Goal: Information Seeking & Learning: Learn about a topic

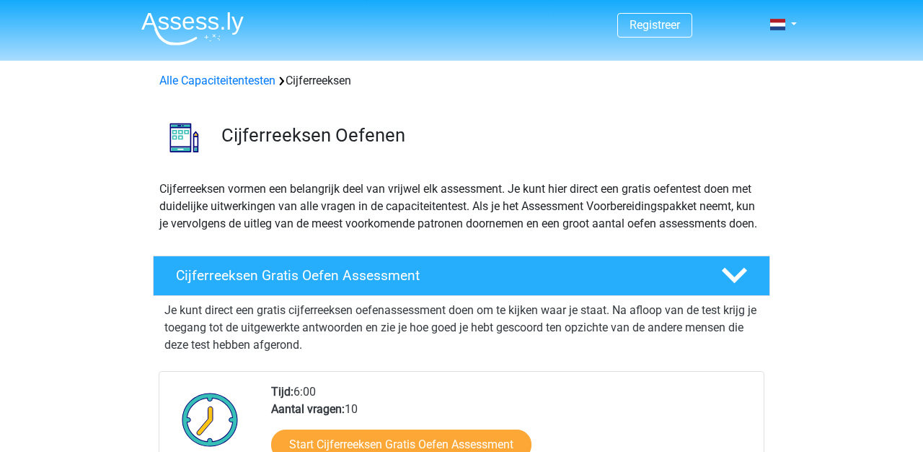
scroll to position [201, 0]
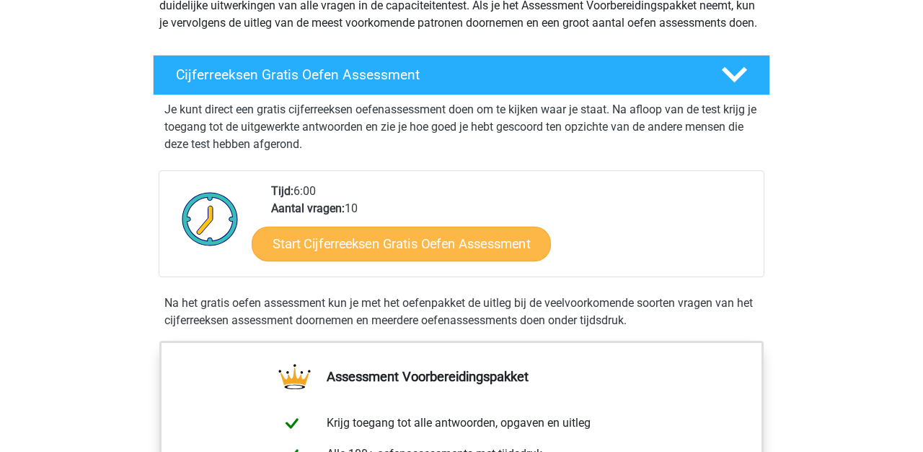
click at [442, 255] on link "Start Cijferreeksen Gratis Oefen Assessment" at bounding box center [401, 243] width 299 height 35
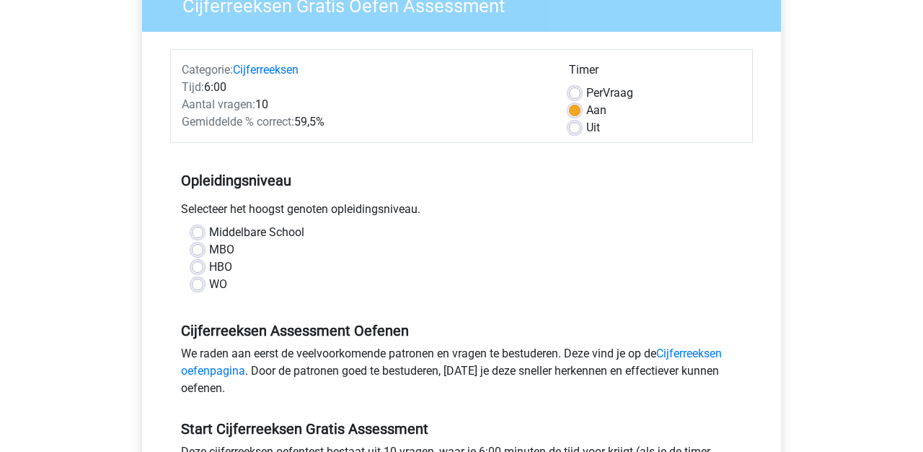
scroll to position [139, 0]
click at [209, 265] on label "HBO" at bounding box center [220, 266] width 23 height 17
click at [200, 265] on input "HBO" at bounding box center [198, 265] width 12 height 14
radio input "true"
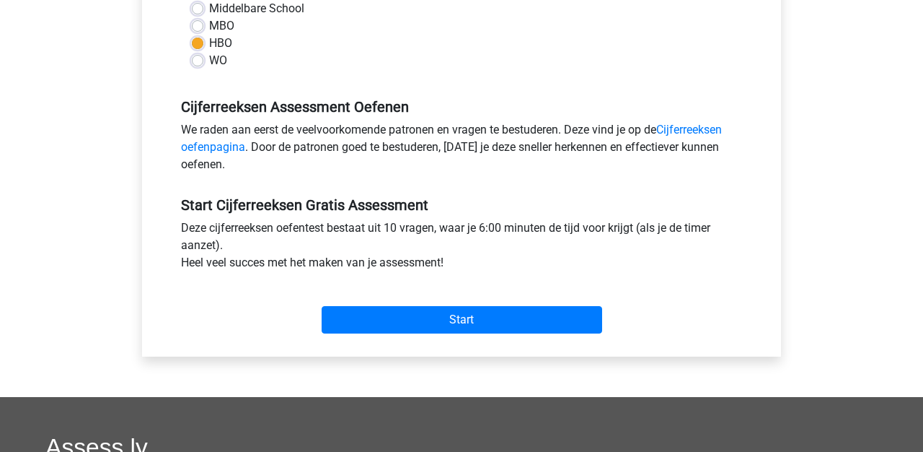
scroll to position [374, 0]
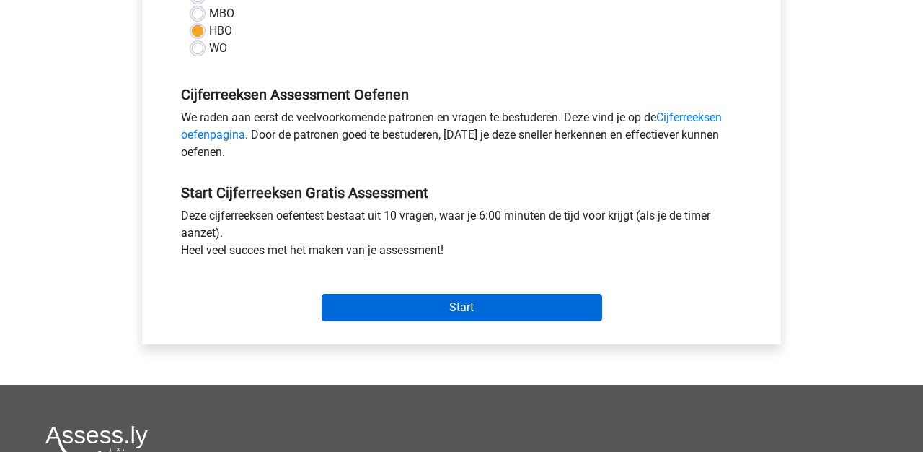
click at [437, 317] on input "Start" at bounding box center [462, 307] width 281 height 27
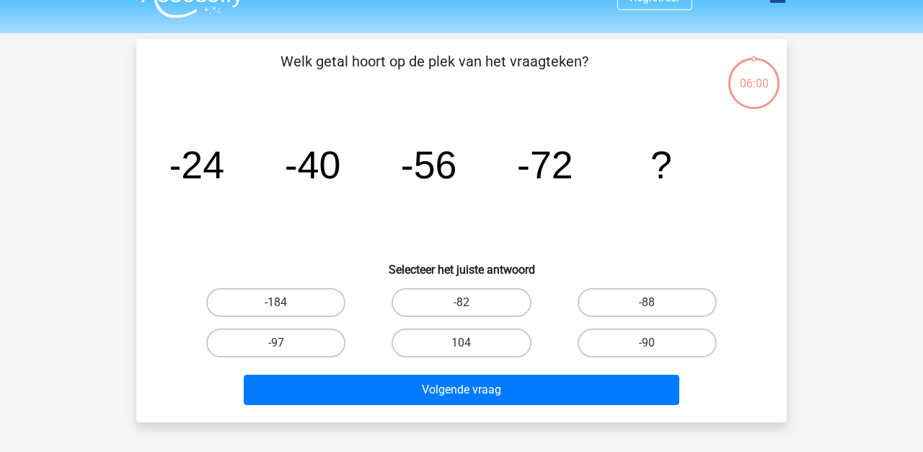
scroll to position [36, 0]
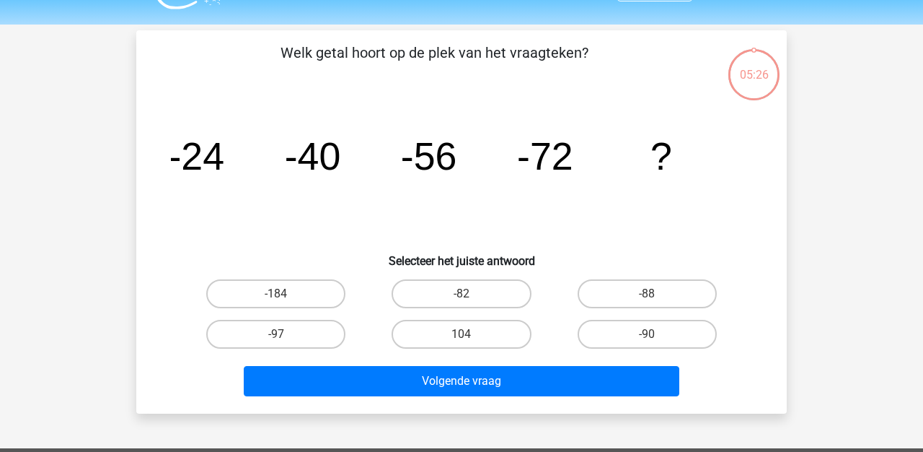
click at [680, 278] on div "-88" at bounding box center [647, 293] width 185 height 40
click at [680, 281] on label "-88" at bounding box center [647, 293] width 139 height 29
click at [657, 294] on input "-88" at bounding box center [651, 298] width 9 height 9
radio input "true"
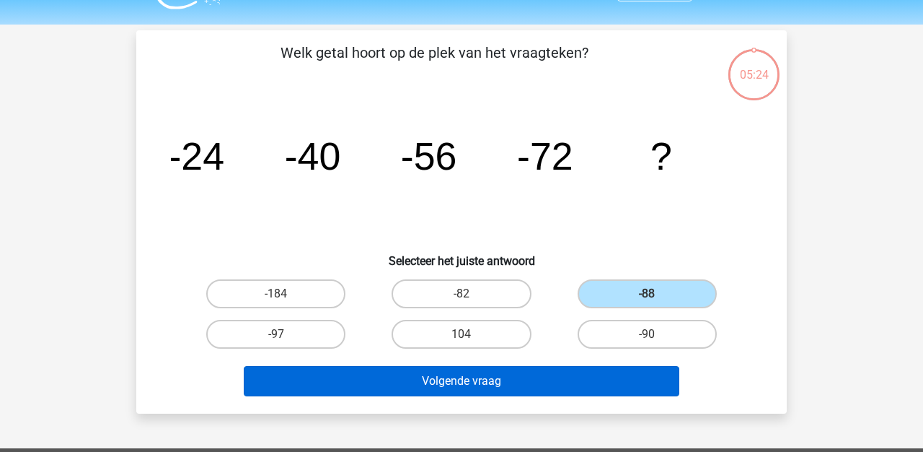
click at [592, 378] on button "Volgende vraag" at bounding box center [462, 381] width 436 height 30
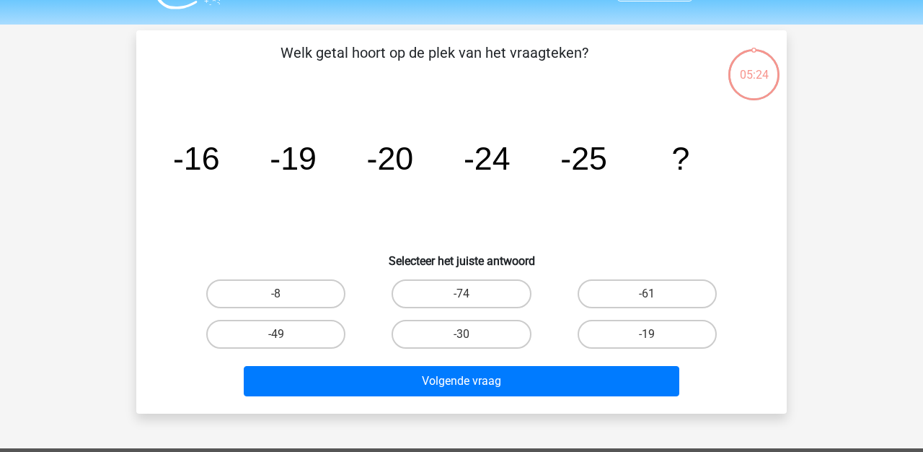
scroll to position [66, 0]
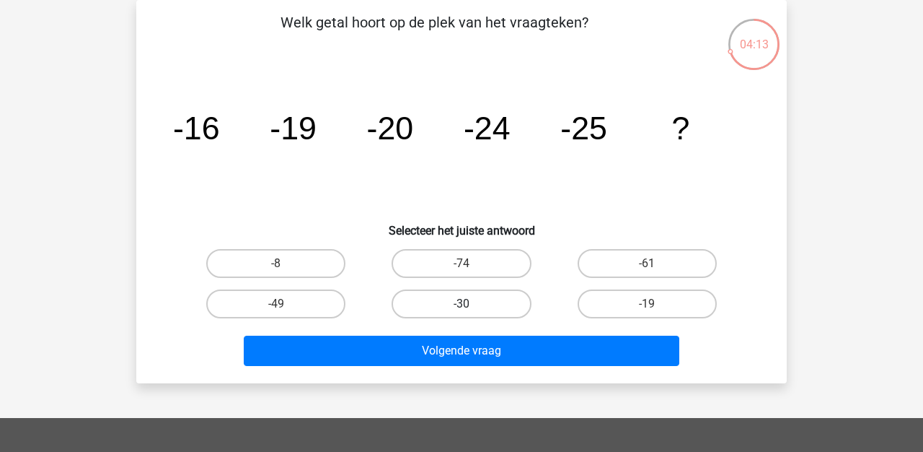
click at [504, 304] on label "-30" at bounding box center [461, 303] width 139 height 29
click at [471, 304] on input "-30" at bounding box center [466, 308] width 9 height 9
radio input "true"
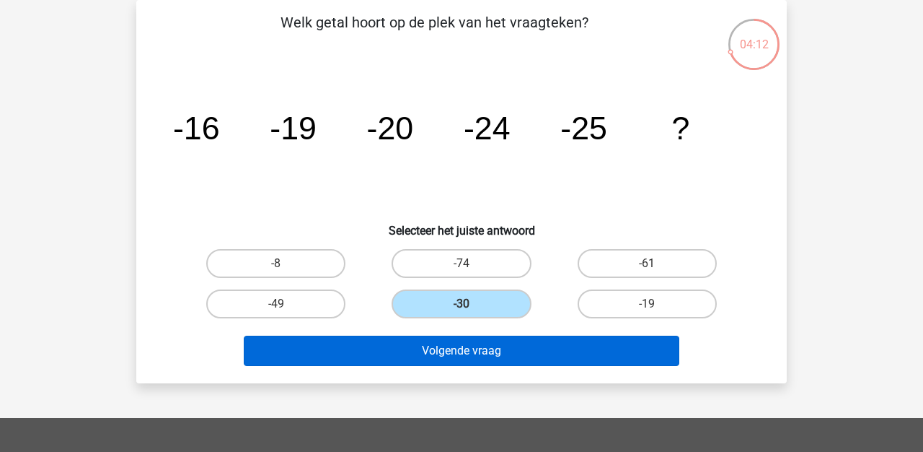
click at [507, 357] on button "Volgende vraag" at bounding box center [462, 350] width 436 height 30
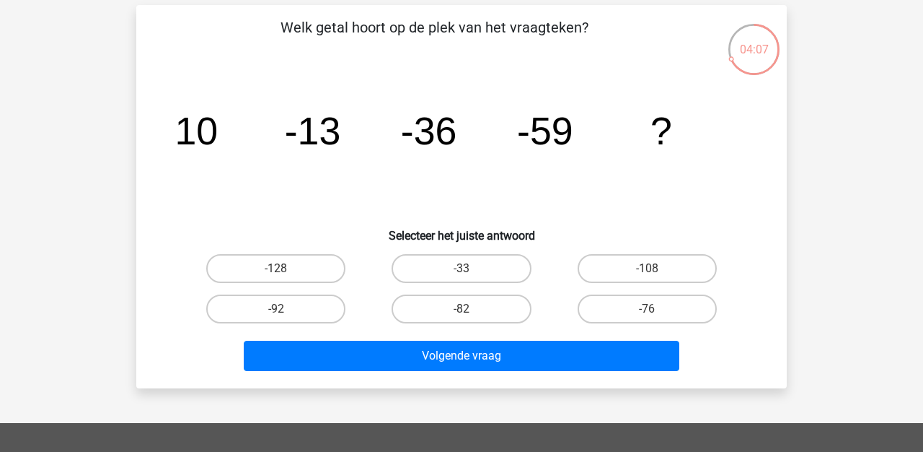
scroll to position [62, 0]
